Goal: Transaction & Acquisition: Book appointment/travel/reservation

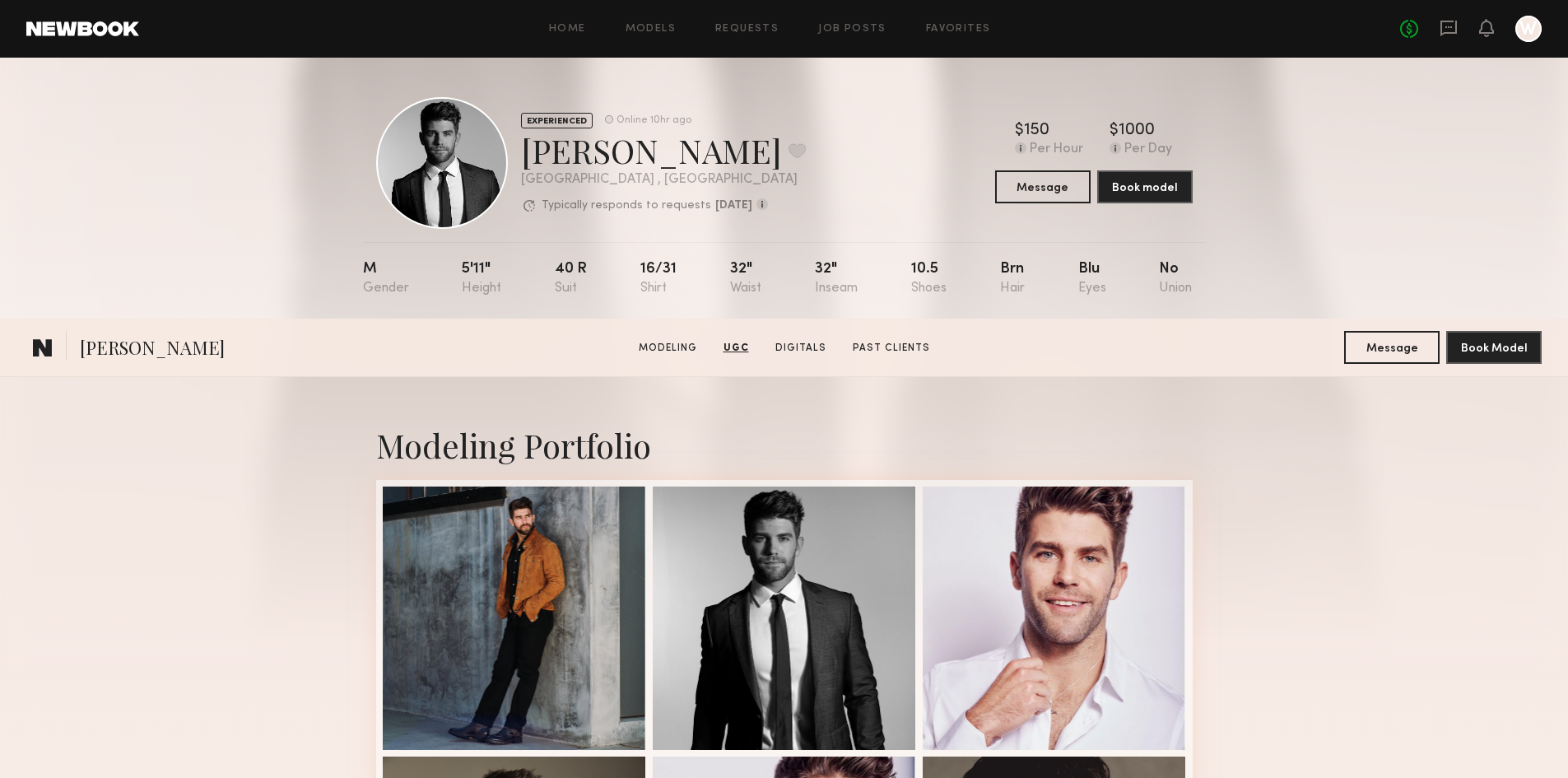
scroll to position [1646, 0]
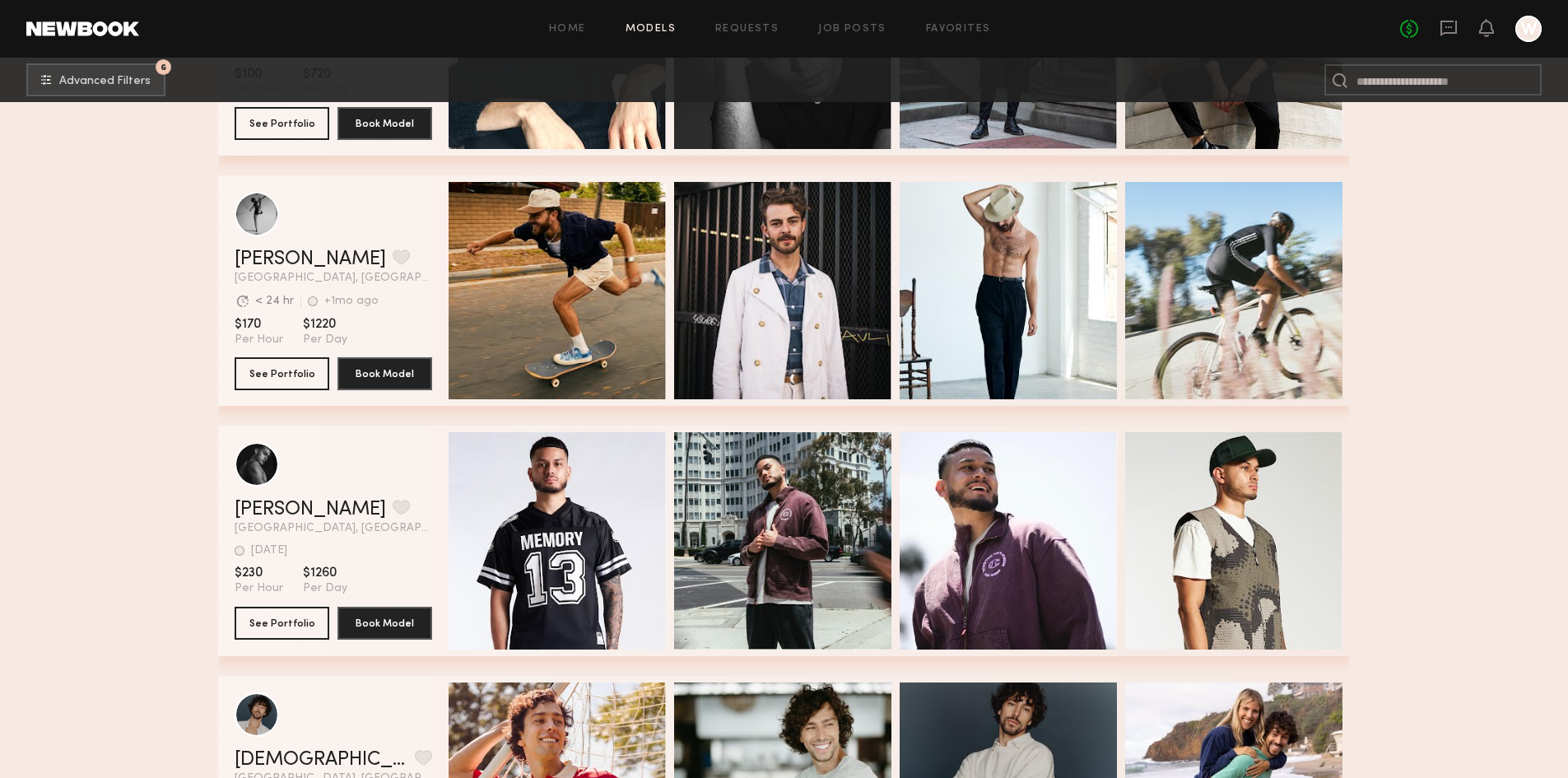
scroll to position [13727, 0]
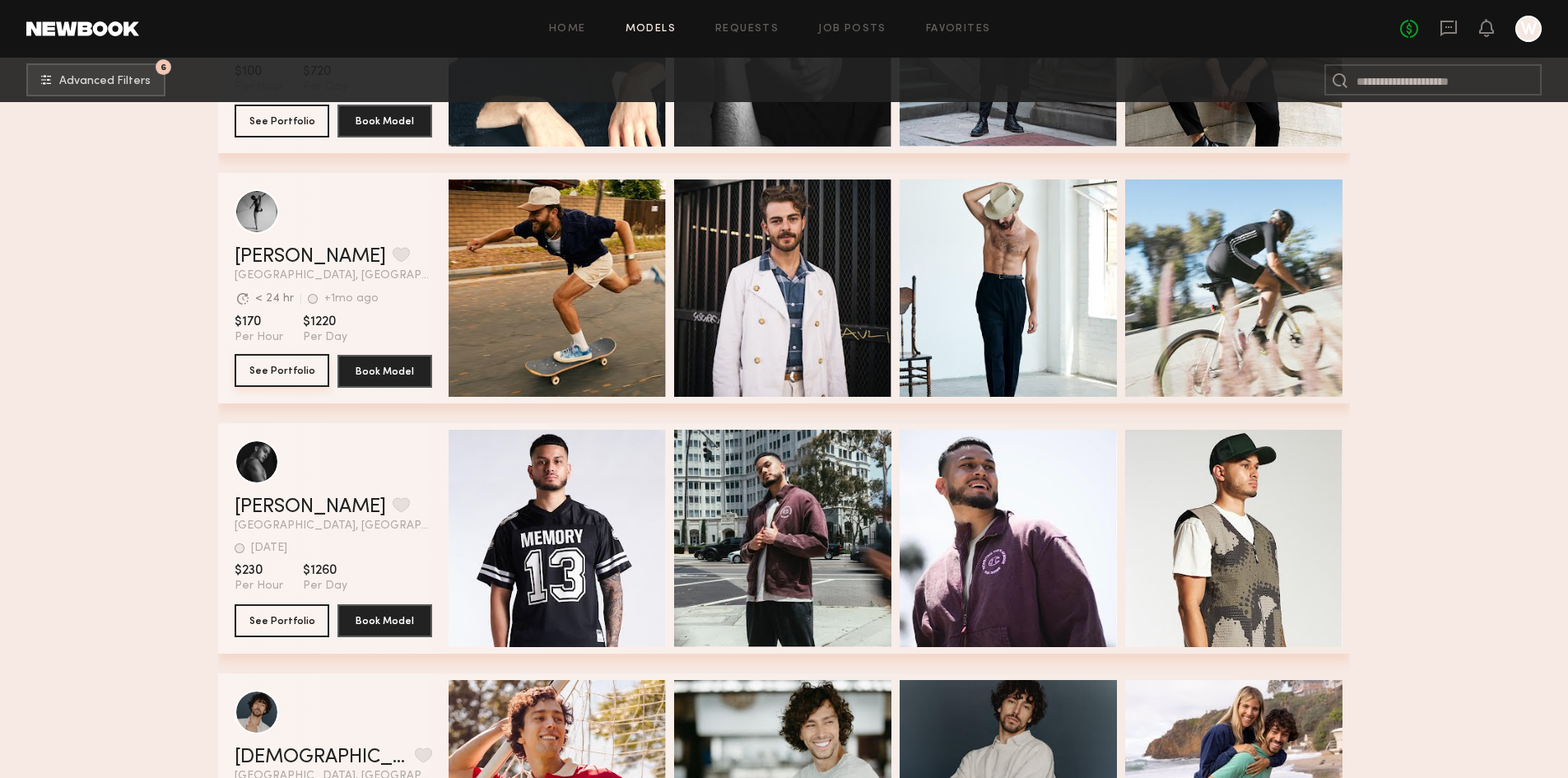
click at [272, 373] on button "See Portfolio" at bounding box center [282, 370] width 95 height 33
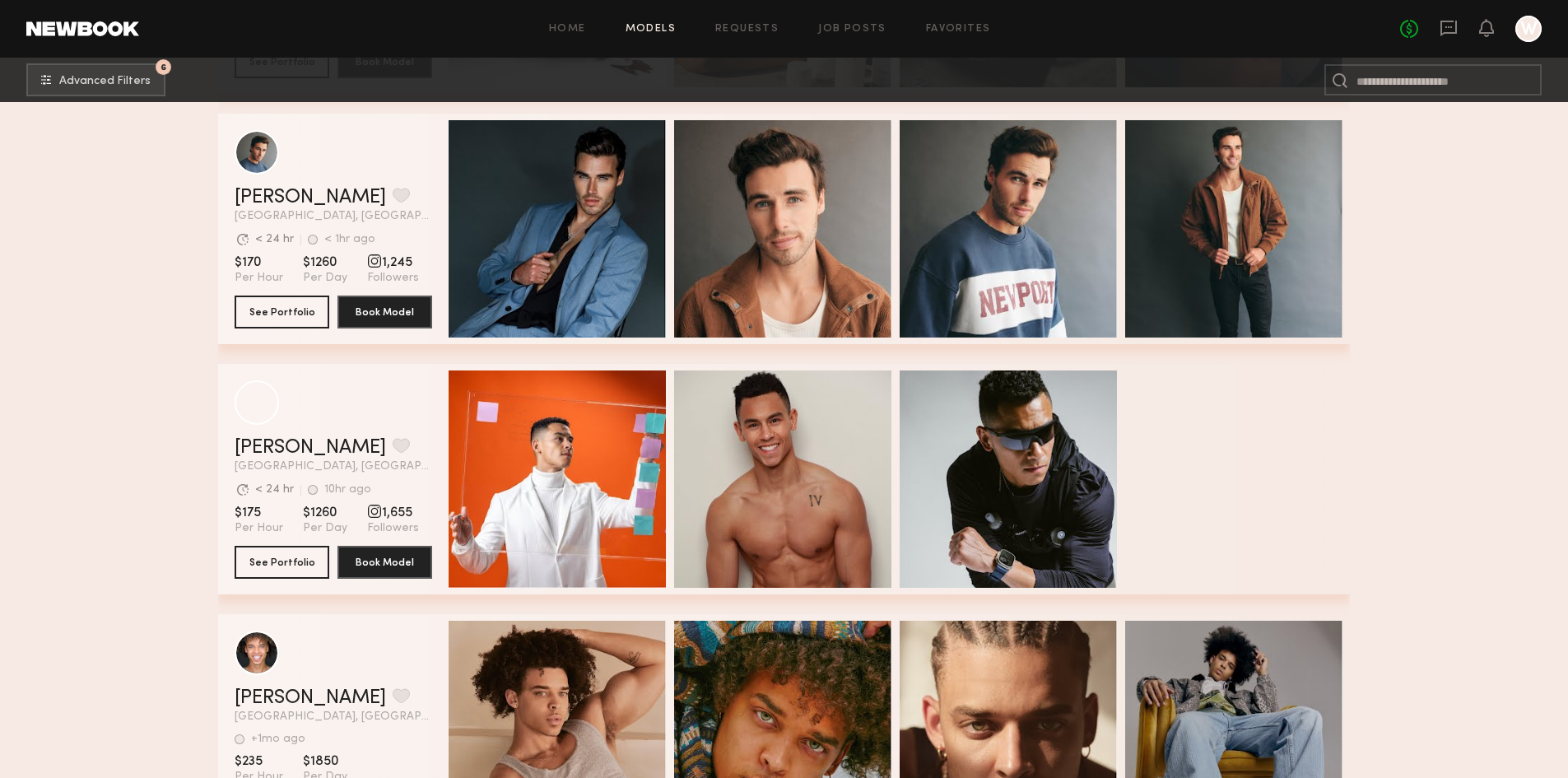
scroll to position [15703, 0]
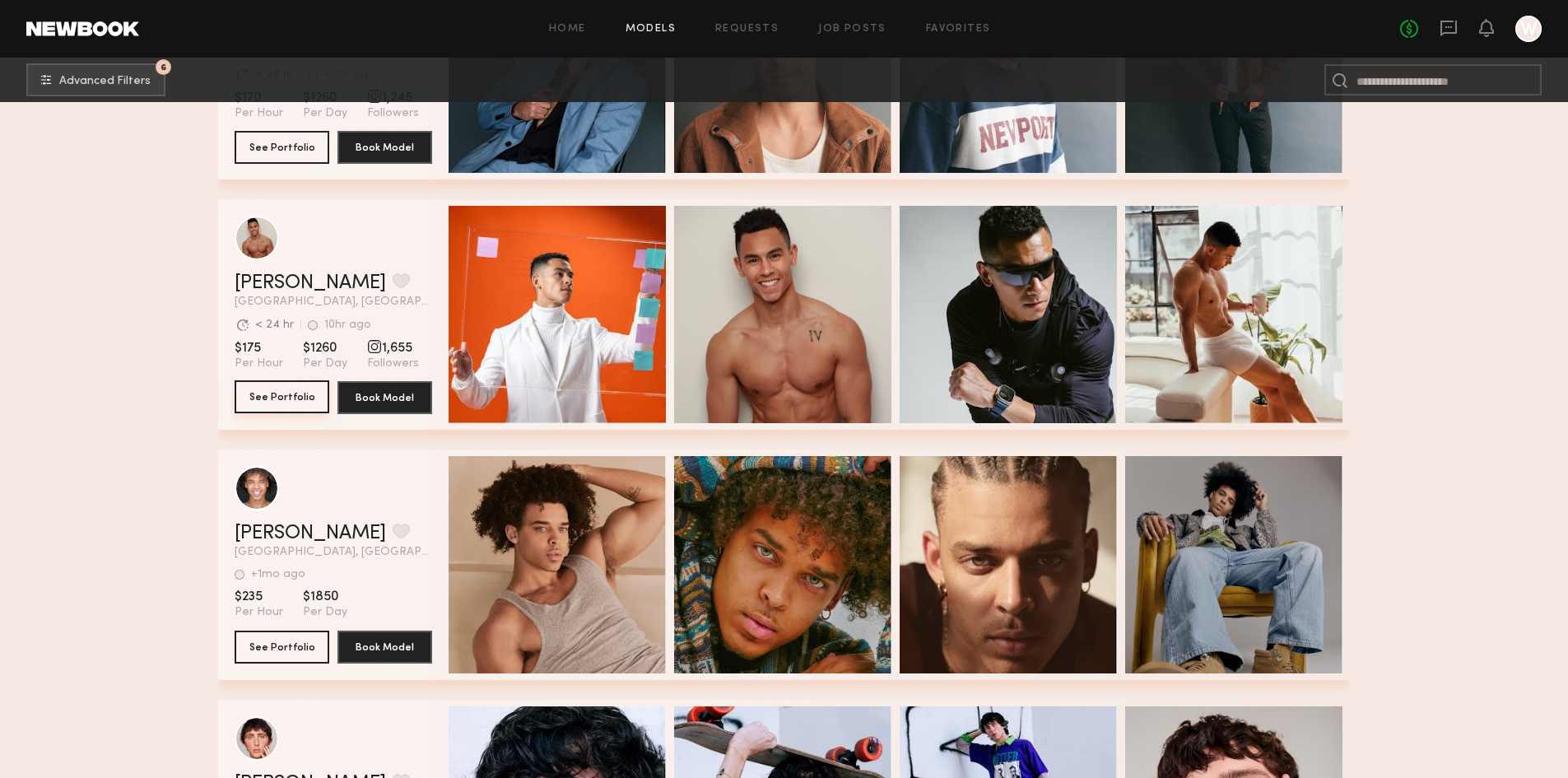
click at [277, 400] on button "See Portfolio" at bounding box center [282, 397] width 95 height 33
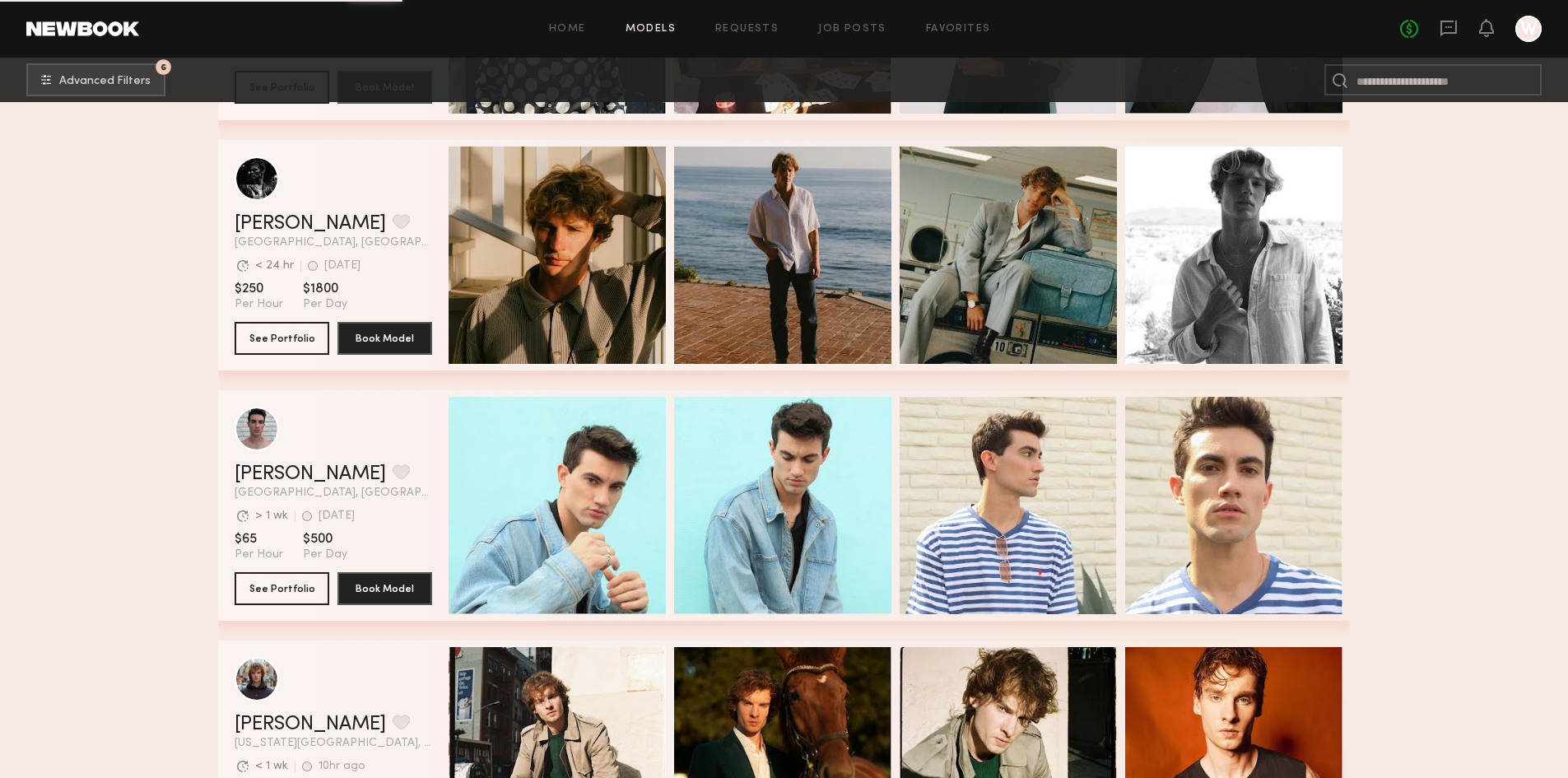
scroll to position [17675, 0]
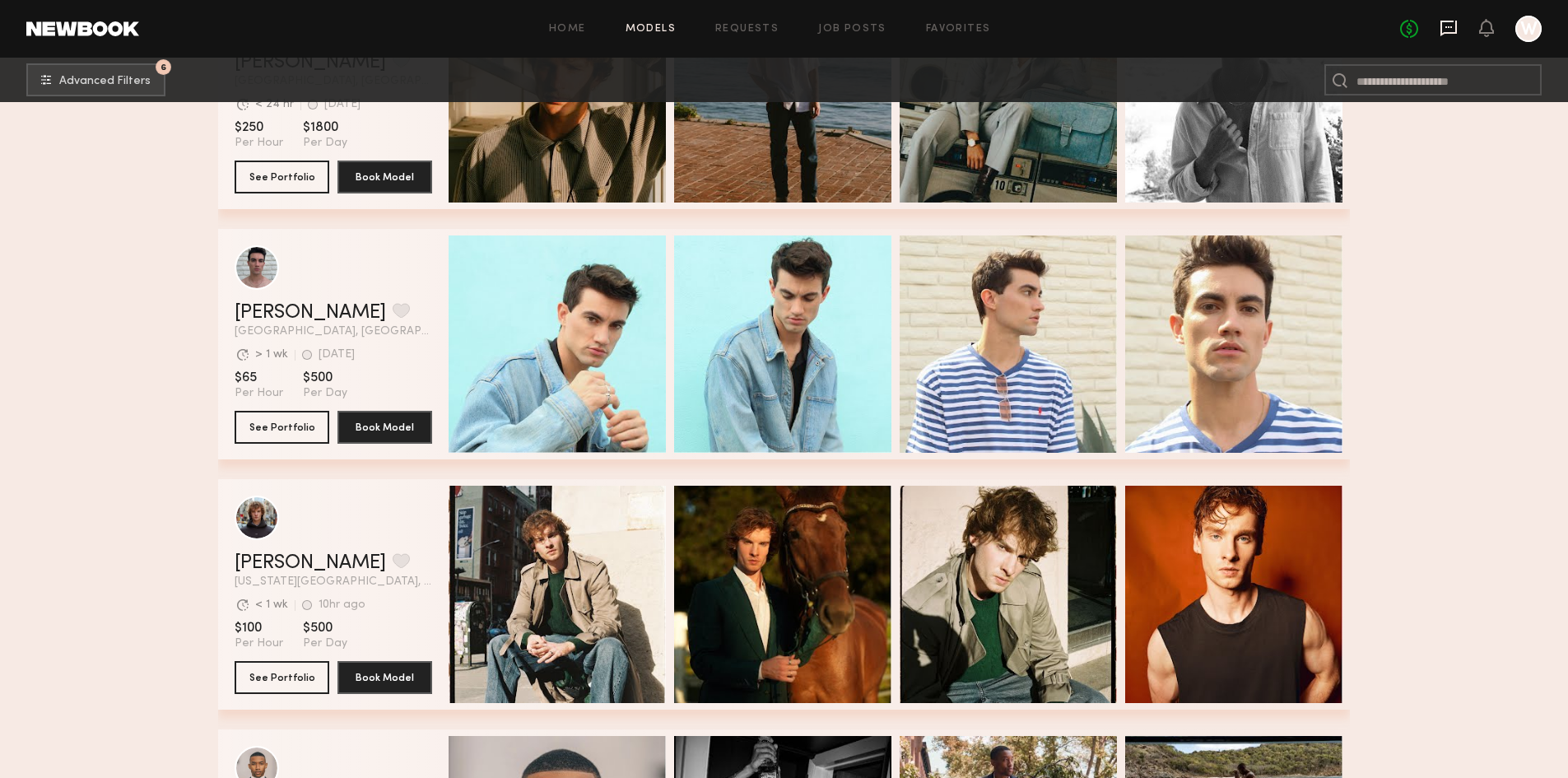
click at [1442, 32] on icon at bounding box center [1449, 28] width 18 height 18
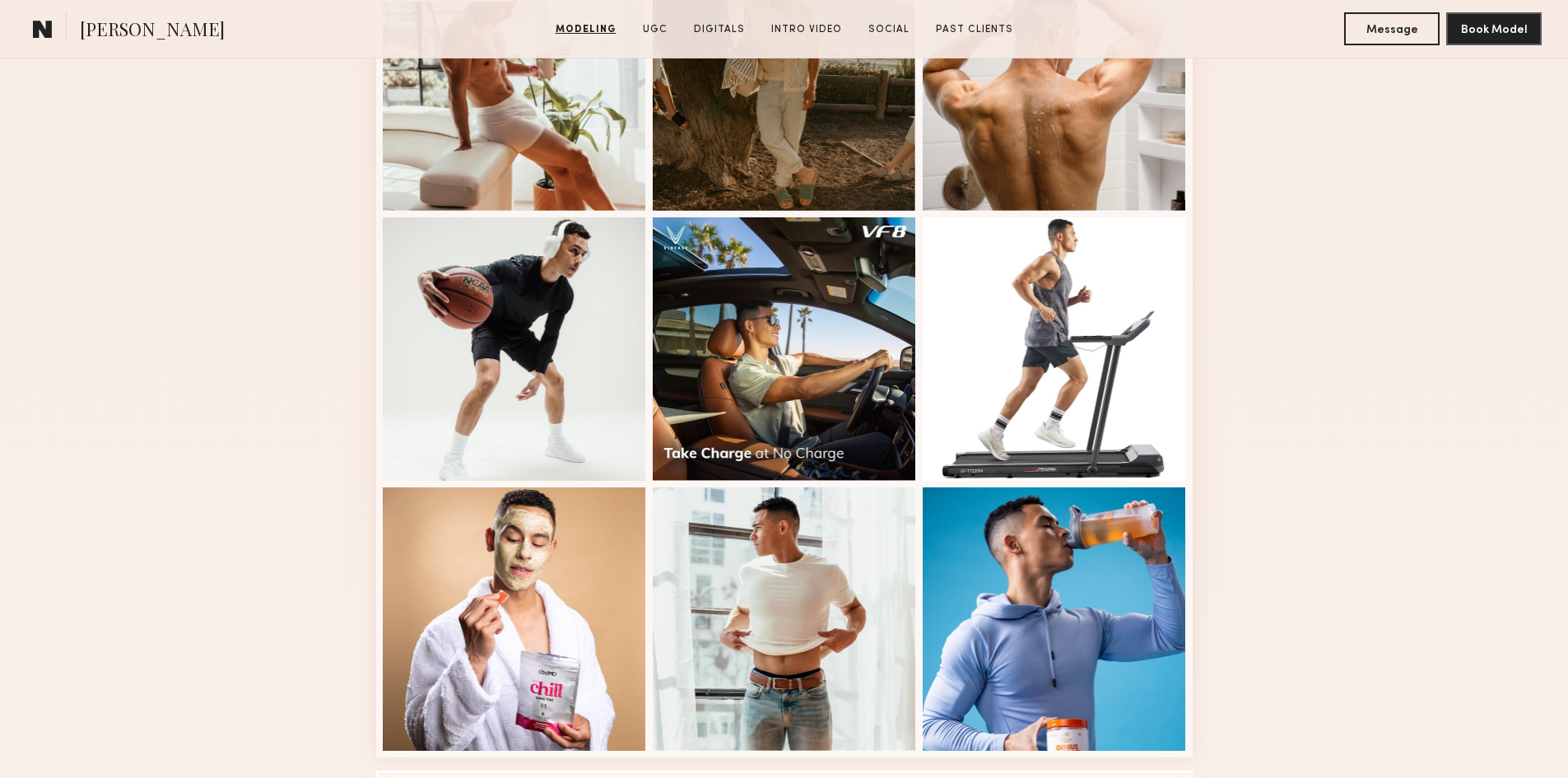
scroll to position [1070, 0]
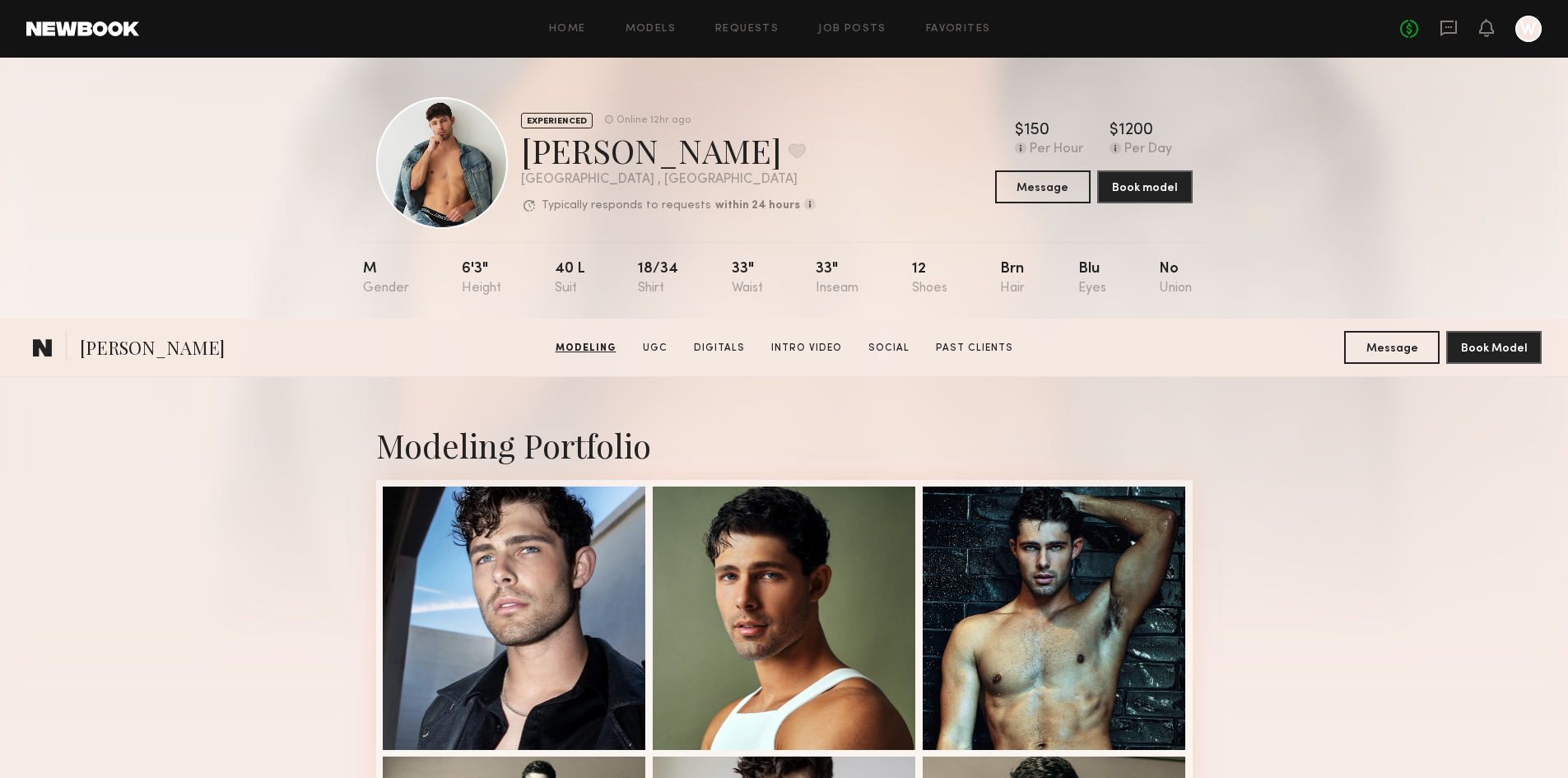
scroll to position [576, 0]
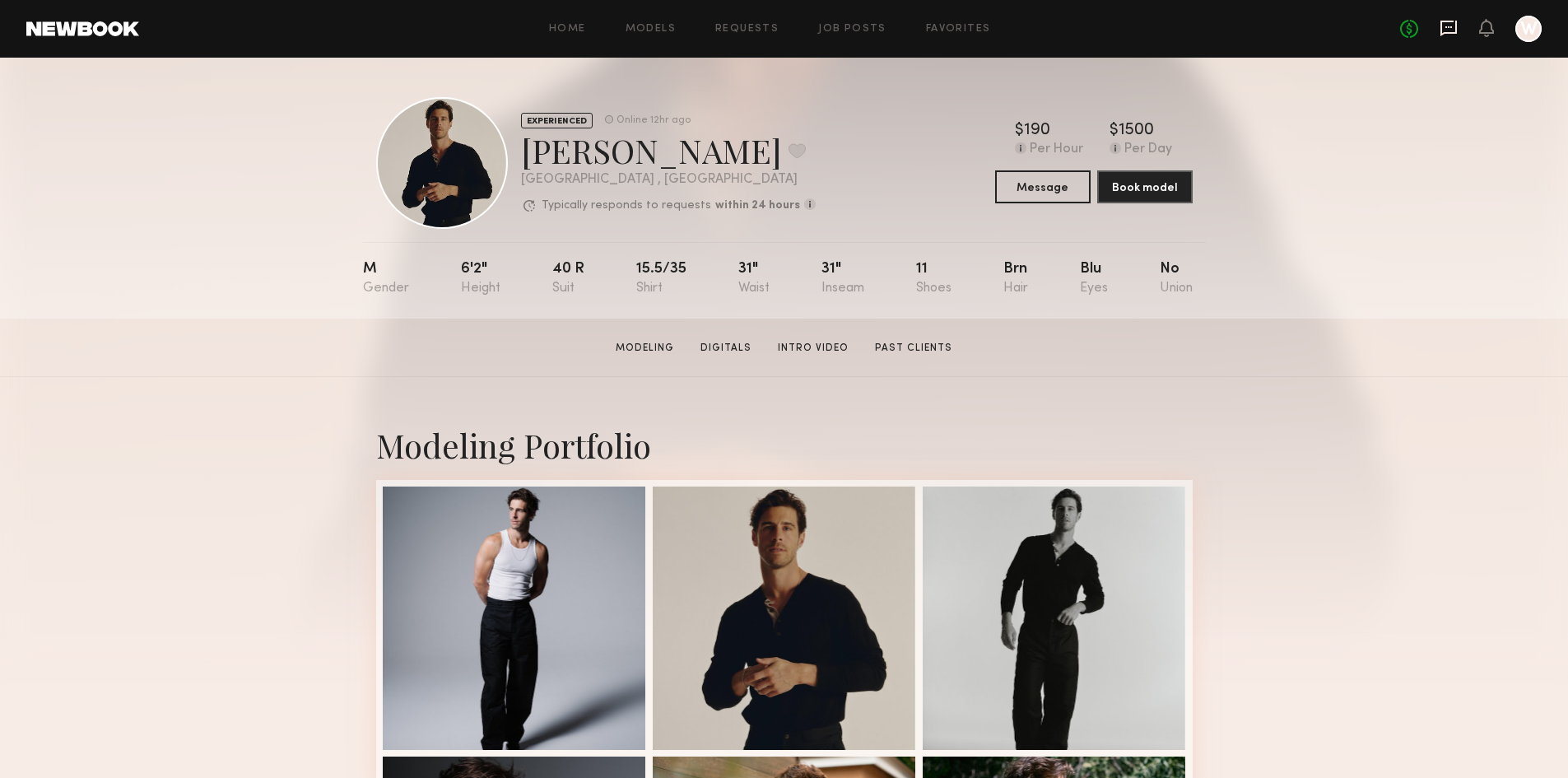
click at [1451, 30] on icon at bounding box center [1449, 28] width 18 height 18
